Goal: Entertainment & Leisure: Consume media (video, audio)

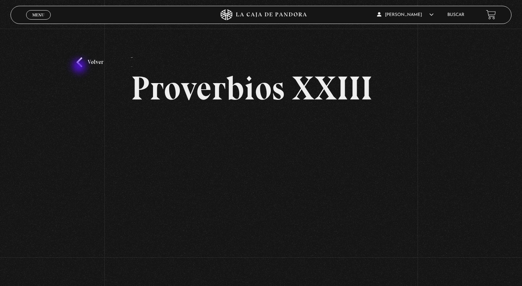
click at [80, 67] on link "Volver" at bounding box center [90, 62] width 27 height 10
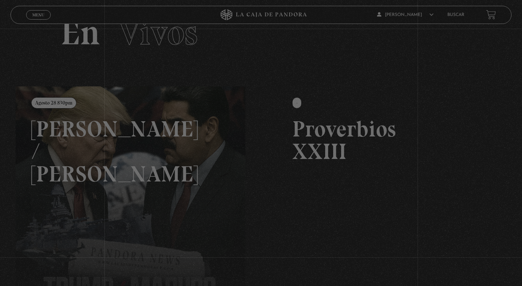
scroll to position [31, 0]
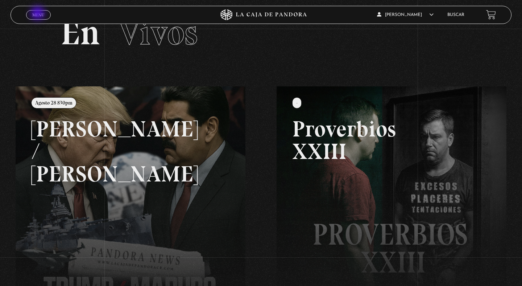
click at [38, 14] on span "Menu" at bounding box center [38, 15] width 12 height 4
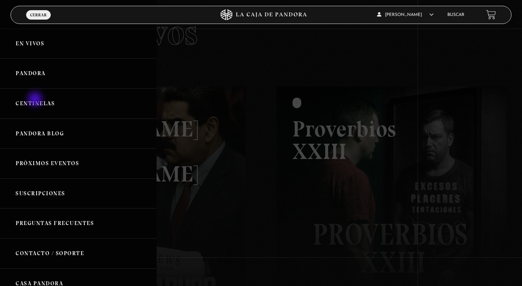
click at [36, 100] on link "Centinelas" at bounding box center [78, 103] width 157 height 30
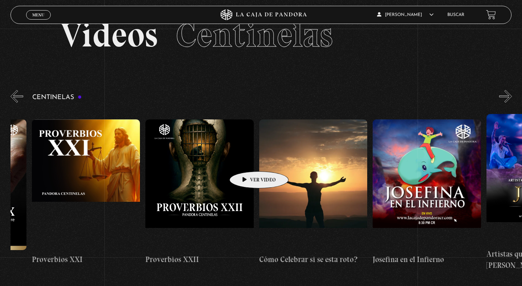
scroll to position [0, 2590]
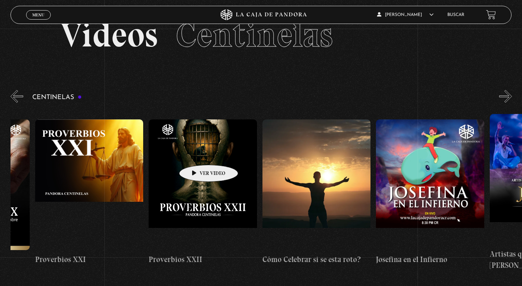
click at [197, 154] on figure at bounding box center [203, 184] width 108 height 131
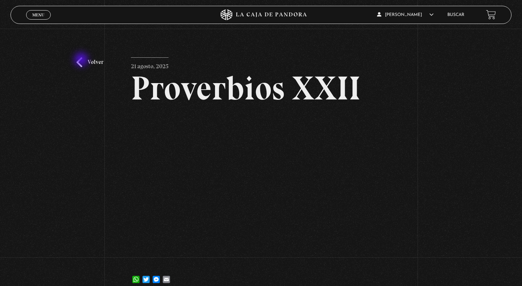
click at [82, 60] on link "Volver" at bounding box center [90, 62] width 27 height 10
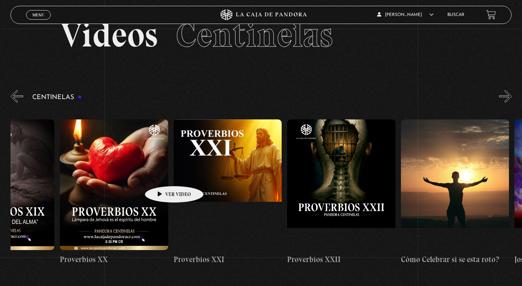
scroll to position [0, 2450]
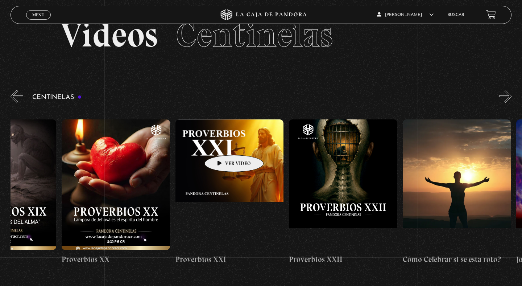
click at [223, 144] on figure at bounding box center [229, 184] width 108 height 131
